Goal: Transaction & Acquisition: Subscribe to service/newsletter

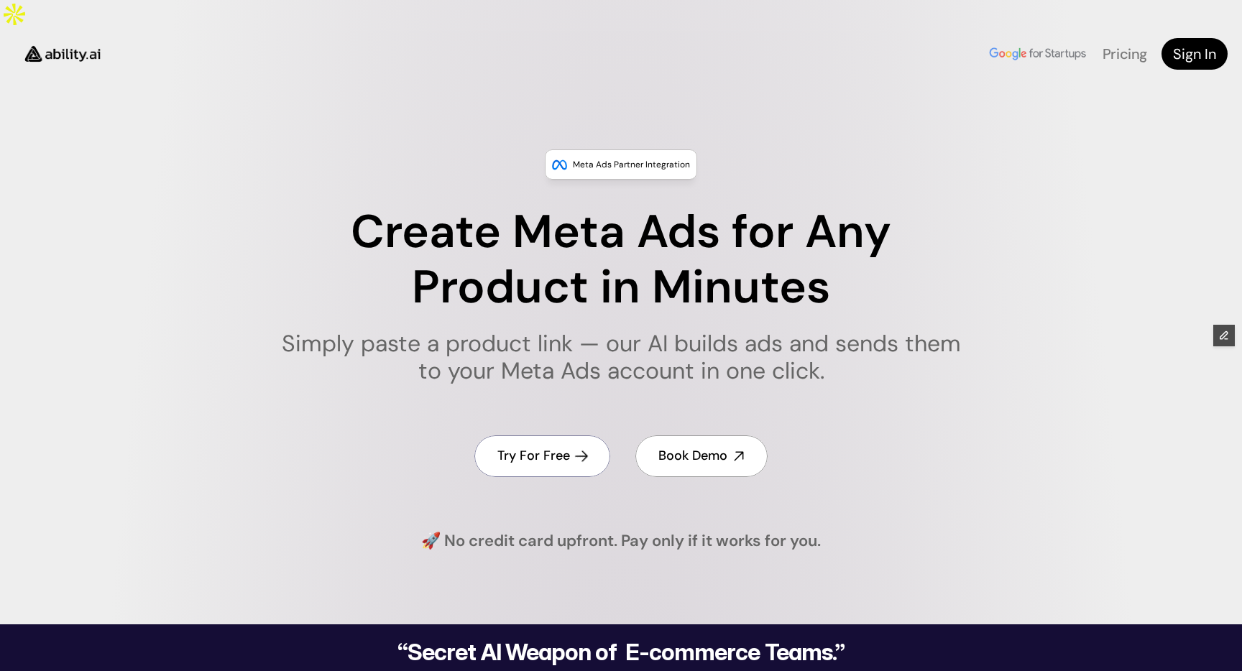
click at [543, 447] on h4 "Try For Free" at bounding box center [533, 456] width 73 height 18
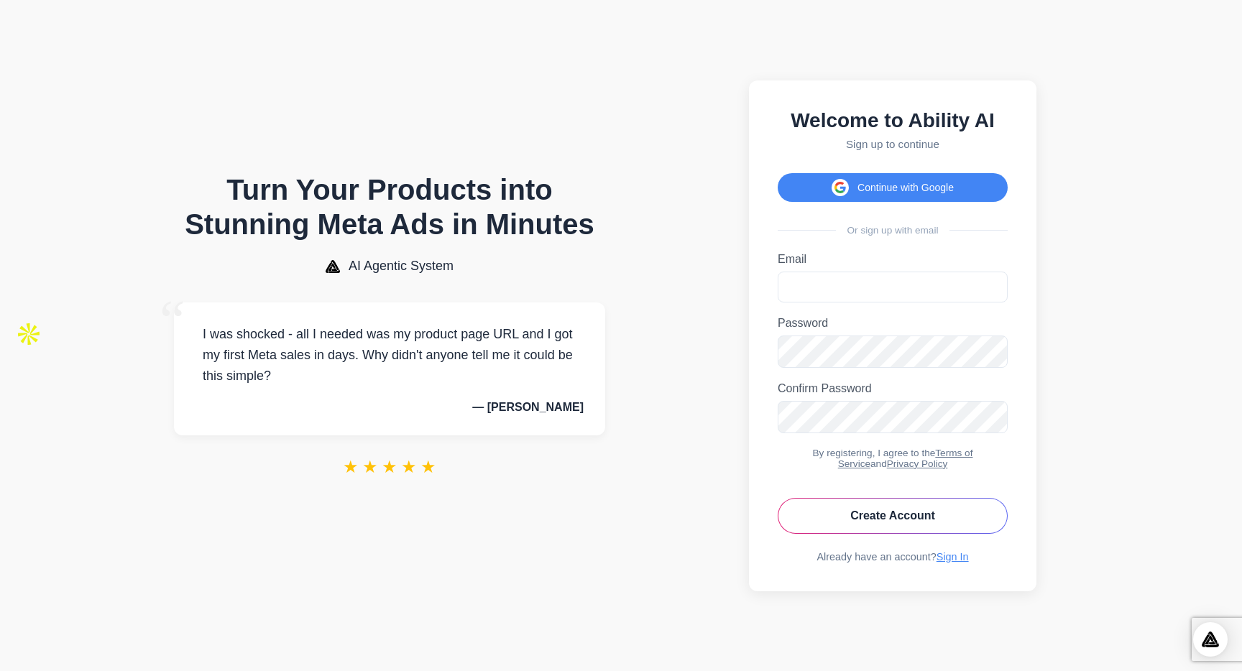
click at [669, 361] on section "Welcome to Ability AI Sign up to continue Continue with Google Or sign up with …" at bounding box center [893, 335] width 492 height 643
click at [1087, 337] on section "Welcome to Ability AI Sign up to continue Continue with Google Or sign up with …" at bounding box center [893, 335] width 492 height 643
click at [1161, 459] on body "Turn Your Products into Stunning Meta Ads in Minutes AI Agentic System “ I was …" at bounding box center [621, 335] width 1242 height 671
click at [845, 184] on button "Continue with Google" at bounding box center [893, 187] width 230 height 29
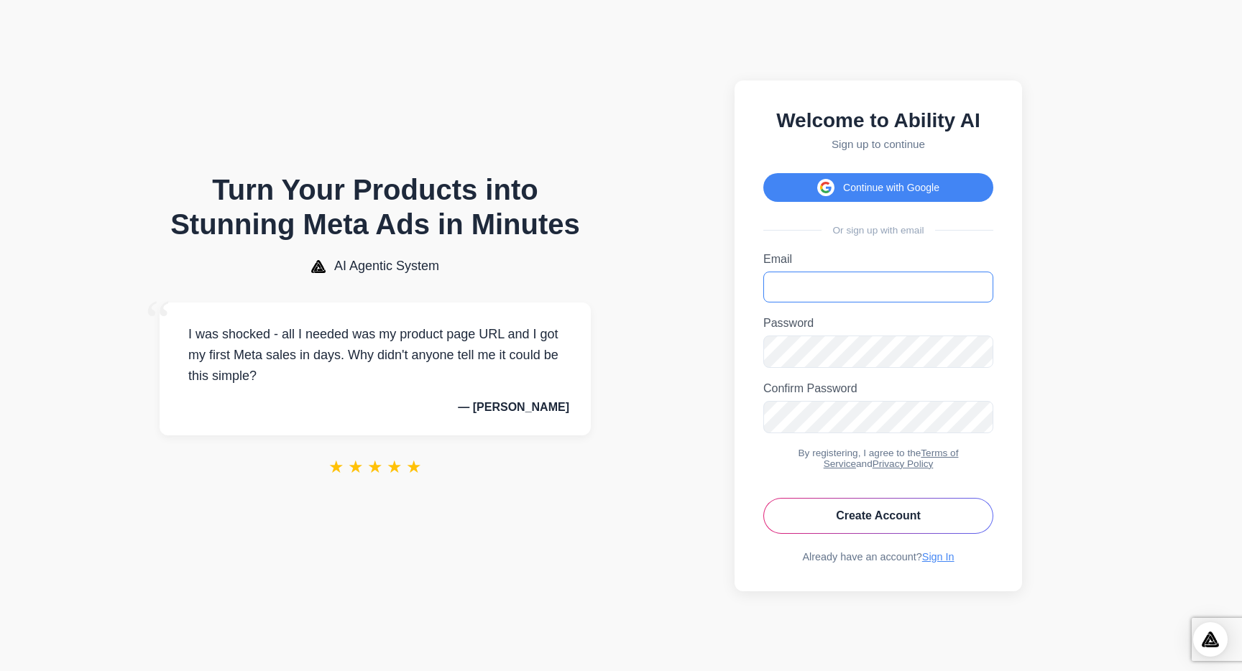
click at [819, 287] on input "Email" at bounding box center [878, 287] width 230 height 31
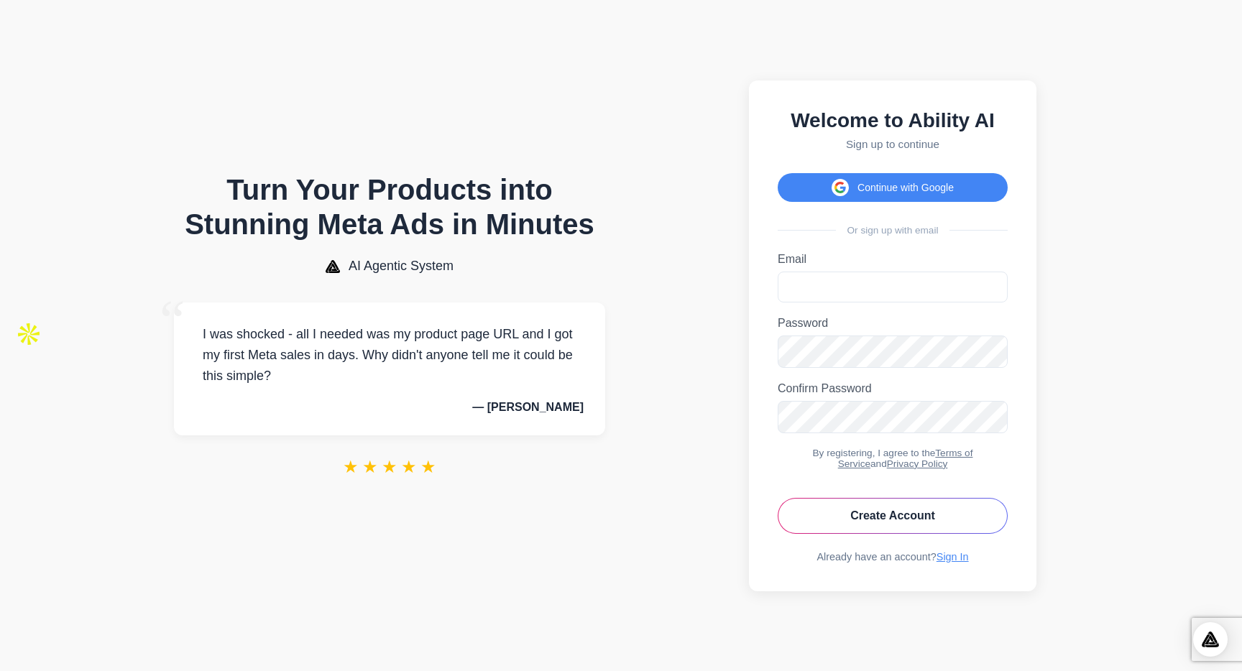
click at [1133, 440] on body "Turn Your Products into Stunning Meta Ads in Minutes AI Agentic System “ I was …" at bounding box center [621, 335] width 1242 height 671
click at [596, 537] on section "Turn Your Products into Stunning Meta Ads in Minutes AI Agentic System “ I was …" at bounding box center [389, 335] width 515 height 643
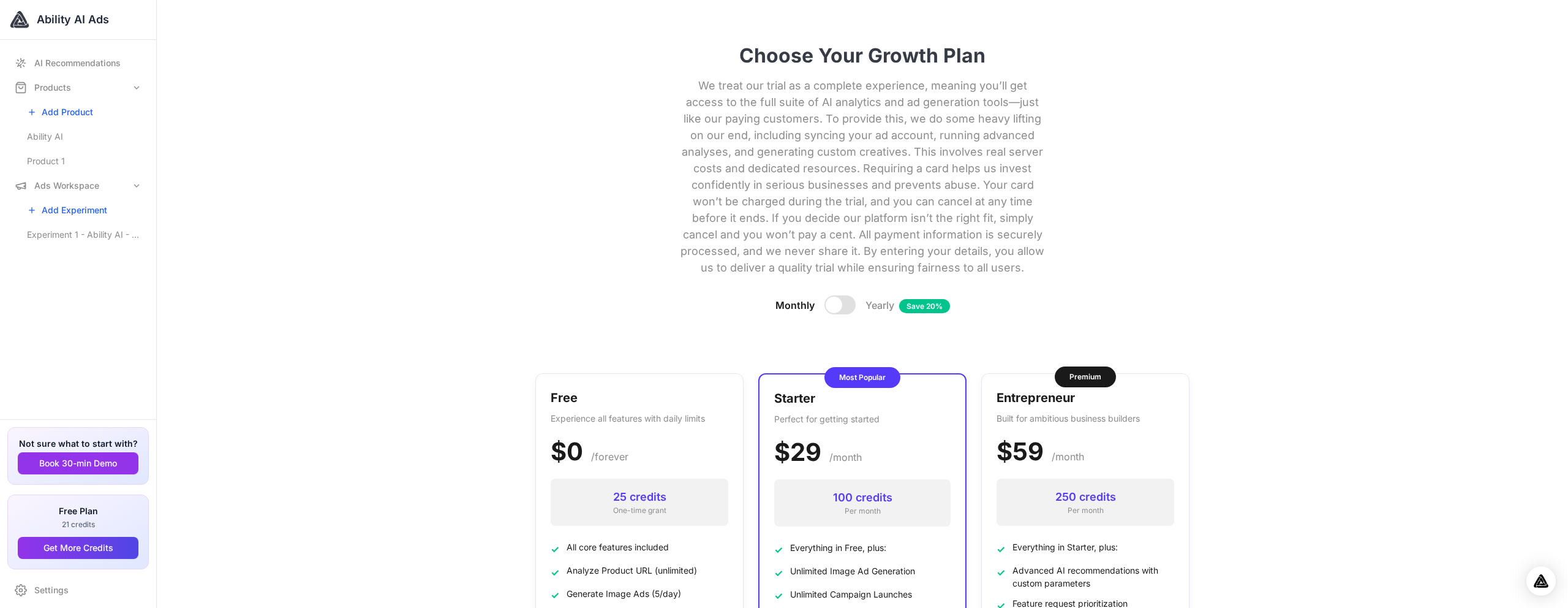
click at [915, 44] on h1 "Choose Your Growth Plan" at bounding box center [862, 55] width 654 height 23
click at [944, 44] on h1 "Choose Your Growth Plan" at bounding box center [862, 55] width 654 height 23
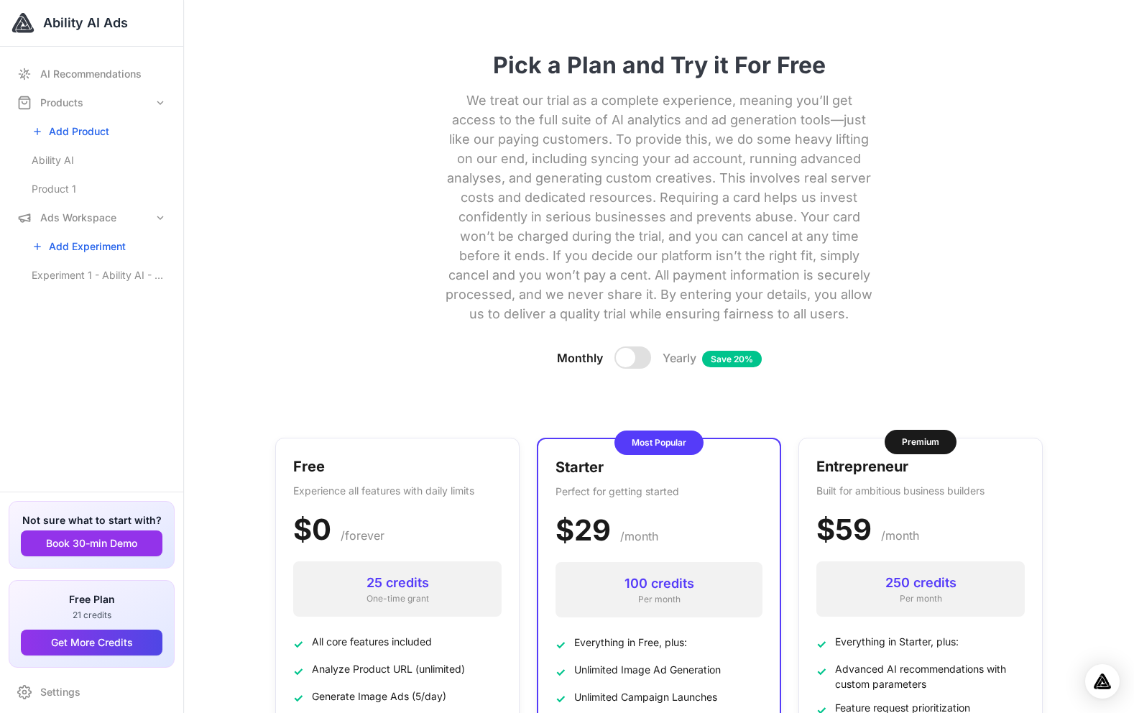
click at [980, 157] on section "Pick a Plan and Try it For Free We treat our trial as a complete experience, me…" at bounding box center [659, 233] width 768 height 409
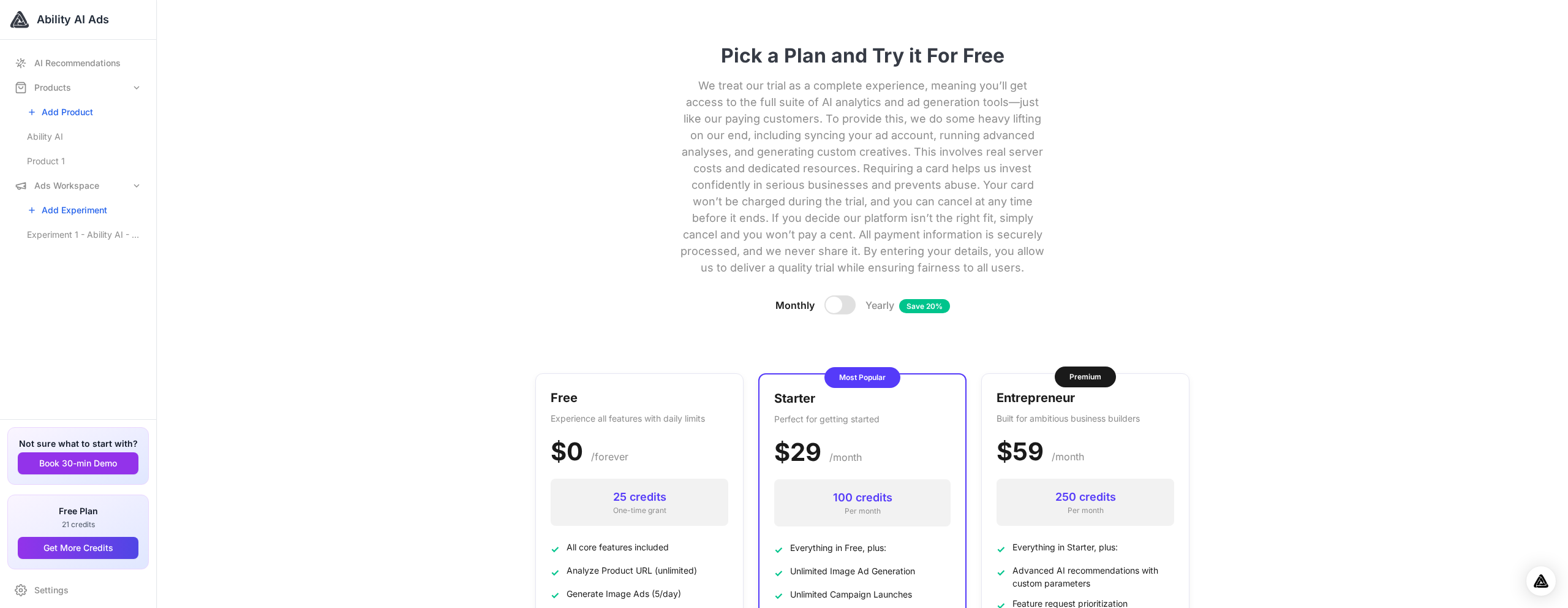
click at [860, 107] on p "We treat our trial as a complete experience, meaning you’ll get access to the f…" at bounding box center [862, 177] width 367 height 199
click at [888, 130] on p "We treat our trial as a complete experience, meaning you’ll get access to the f…" at bounding box center [862, 177] width 367 height 199
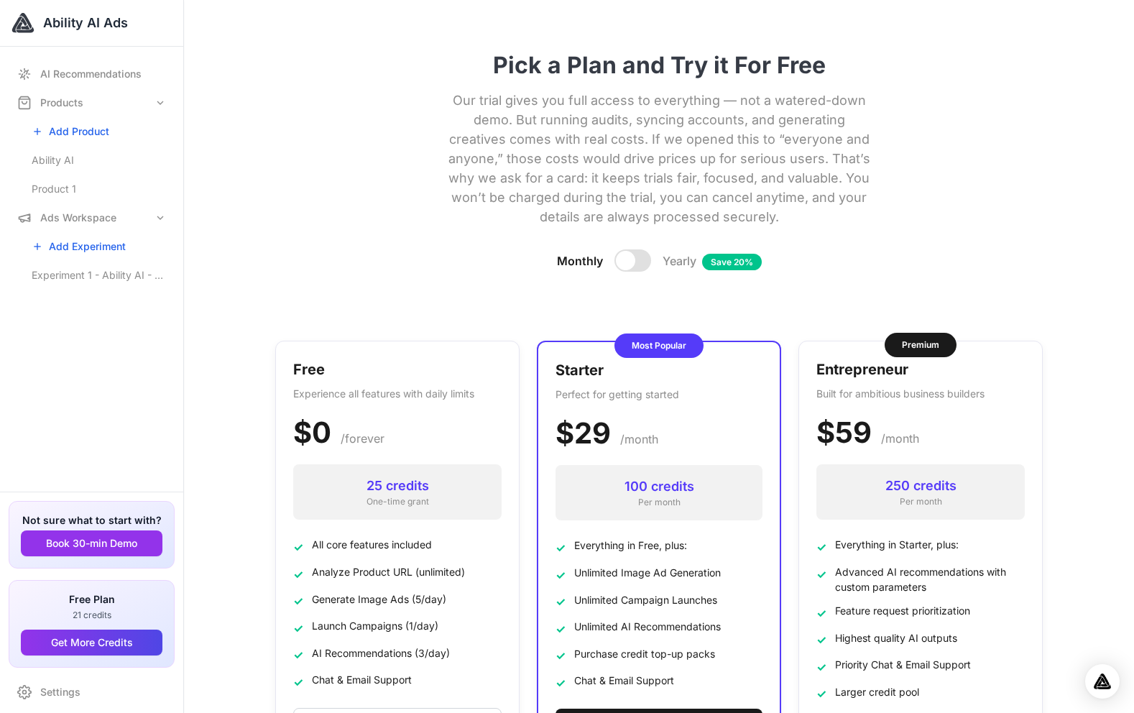
click at [918, 157] on section "Pick a Plan and Try it For Free Our trial gives you full access to everything —…" at bounding box center [659, 185] width 768 height 312
click at [931, 147] on section "One Last Step – Free Trial Our trial gives you full access to everything — not …" at bounding box center [659, 185] width 768 height 312
click at [629, 251] on div at bounding box center [625, 260] width 19 height 19
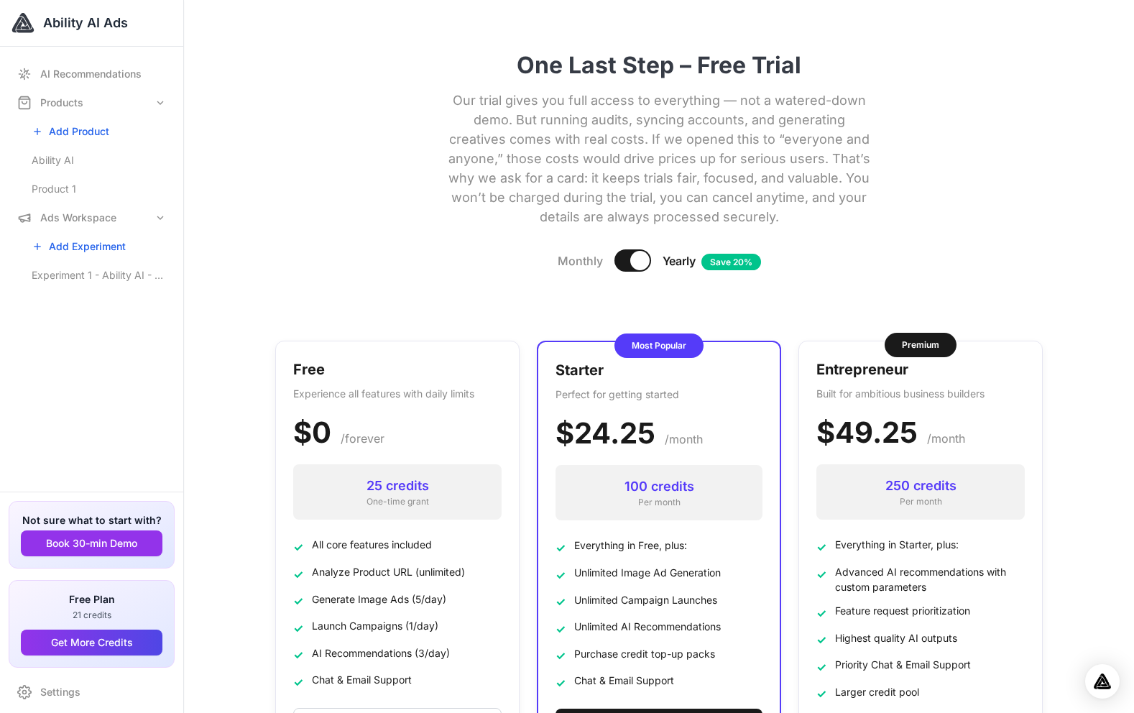
click at [636, 251] on div at bounding box center [639, 260] width 19 height 19
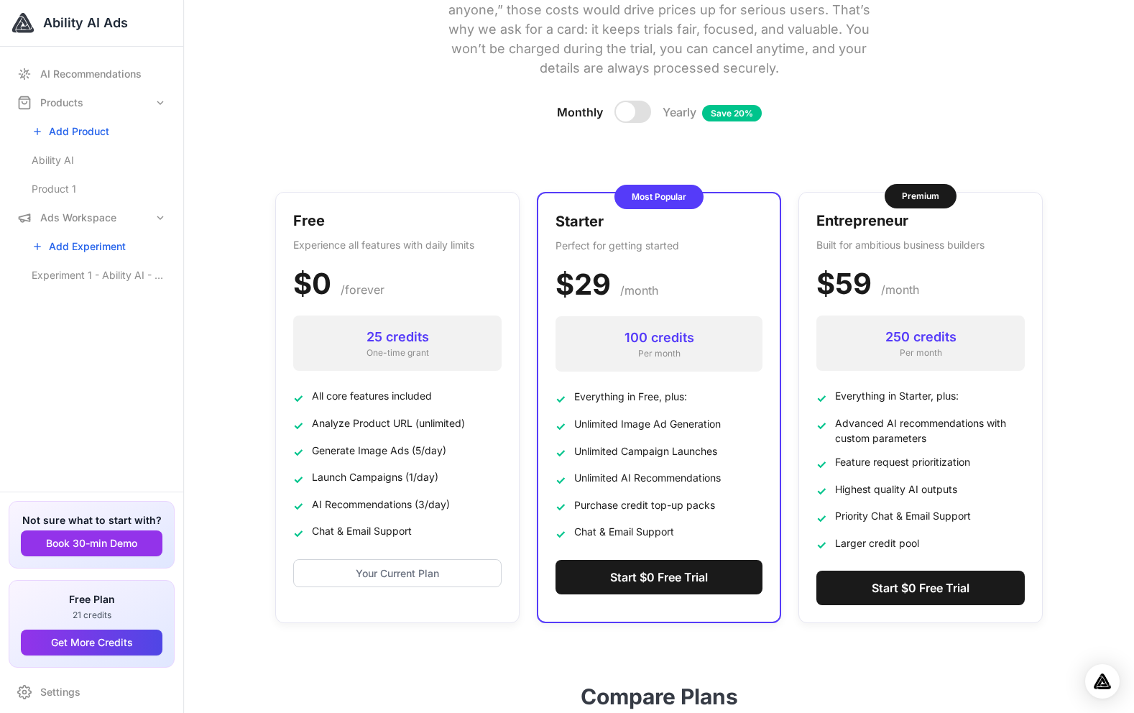
scroll to position [161, 0]
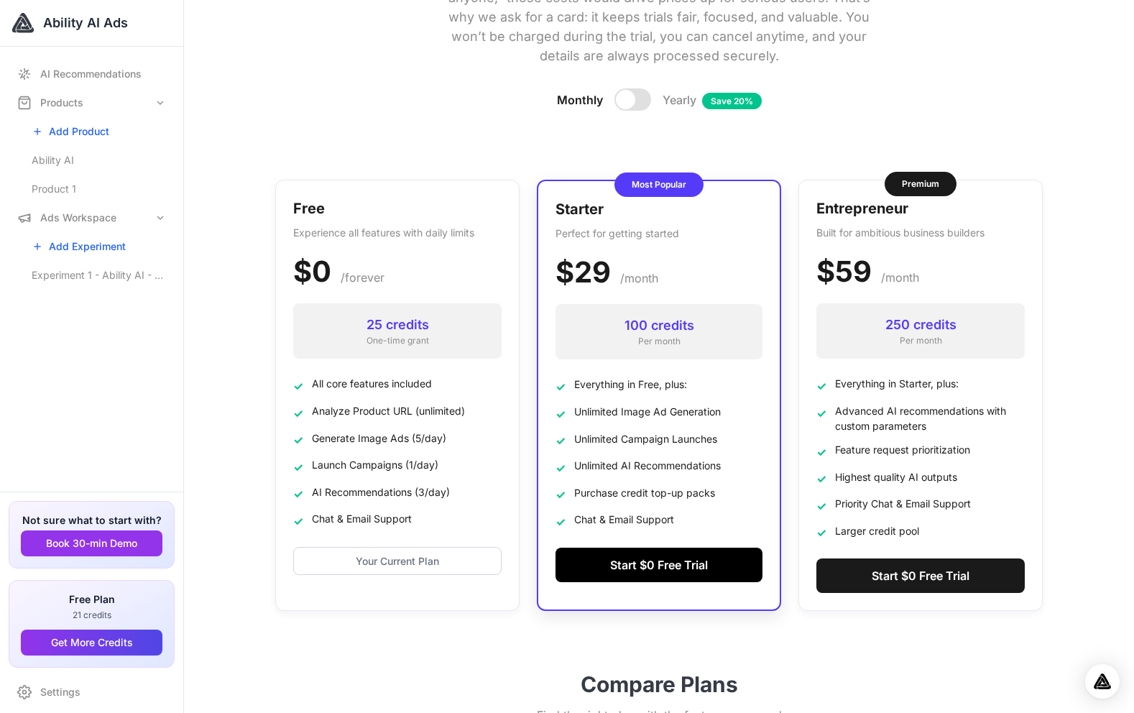
click at [648, 548] on button "Start $0 Free Trial" at bounding box center [659, 565] width 207 height 34
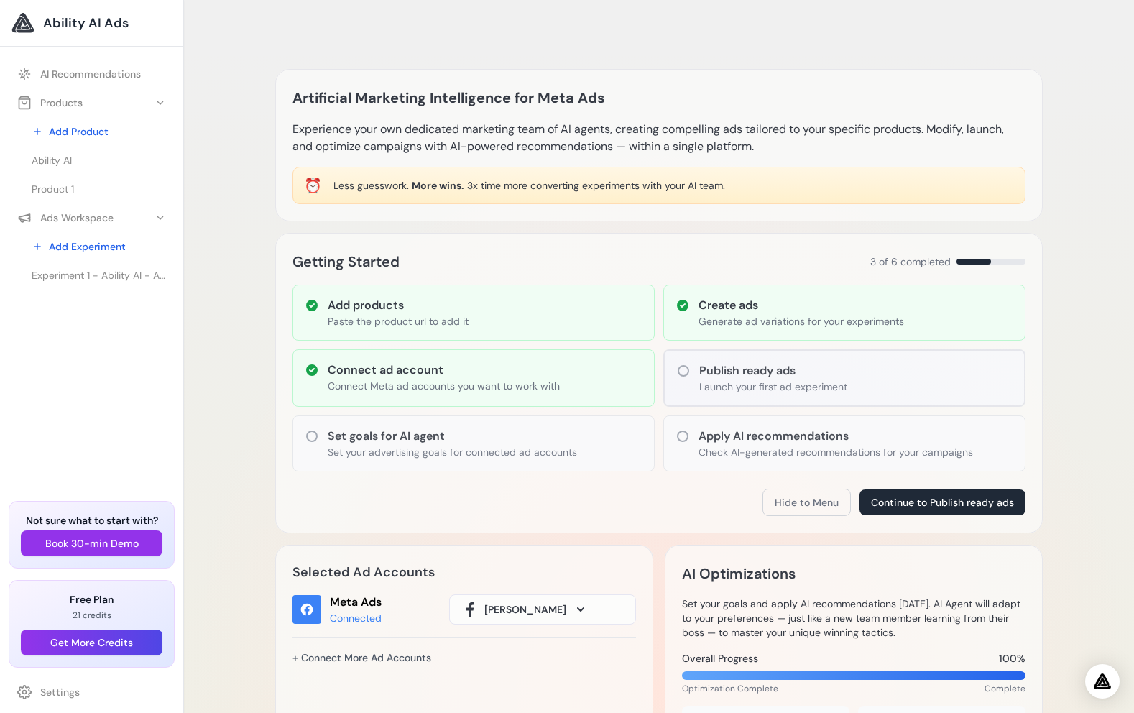
click at [231, 511] on div "Artificial Marketing Intelligence for Meta Ads Experience your own dedicated ma…" at bounding box center [659, 690] width 950 height 1322
